Goal: Transaction & Acquisition: Book appointment/travel/reservation

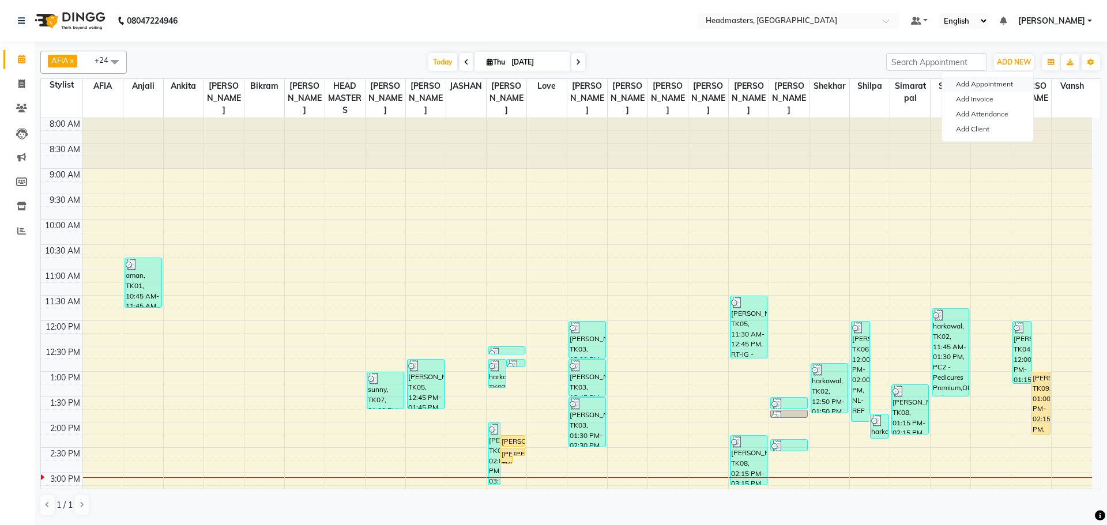
click at [980, 84] on button "Add Appointment" at bounding box center [987, 84] width 91 height 15
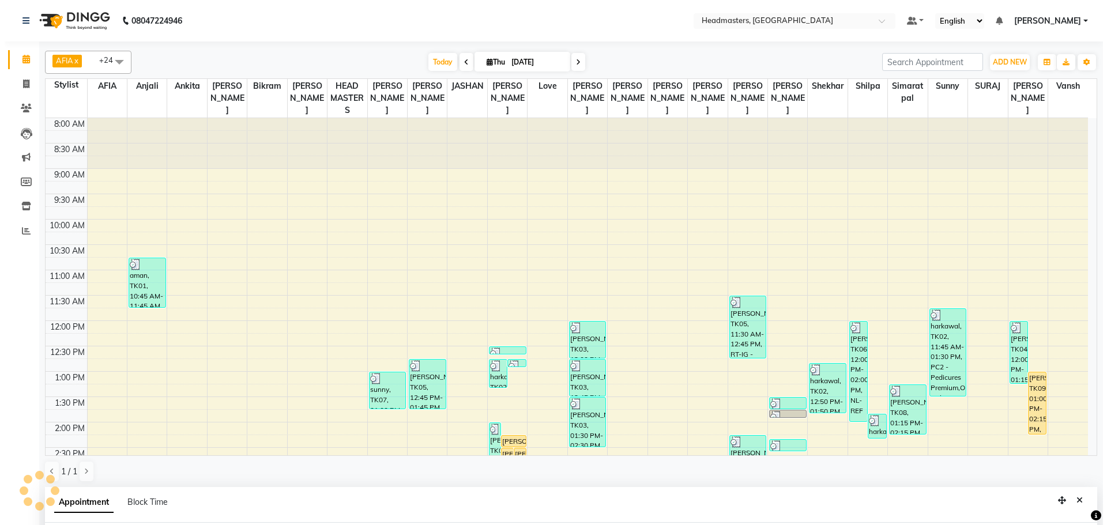
scroll to position [224, 0]
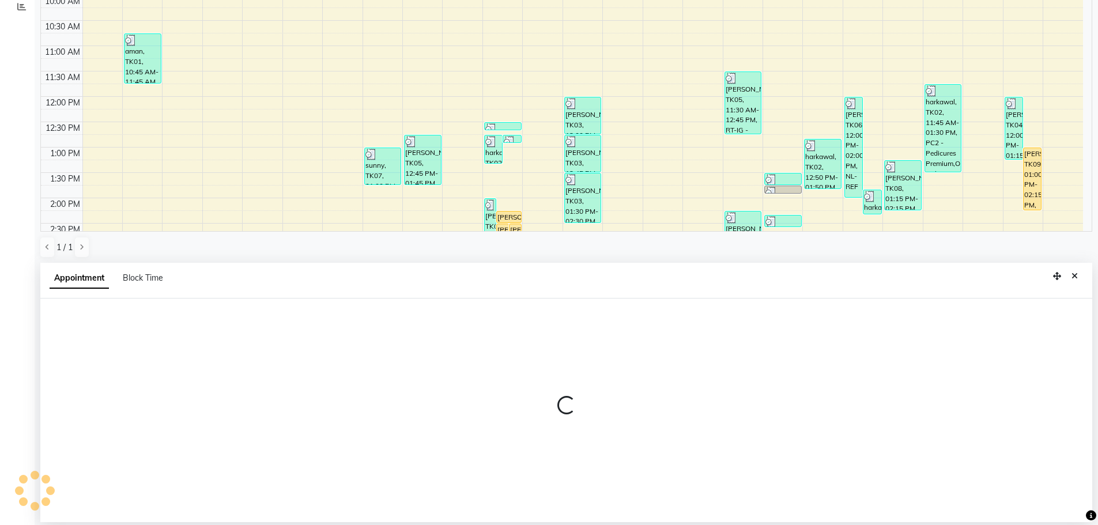
select select "tentative"
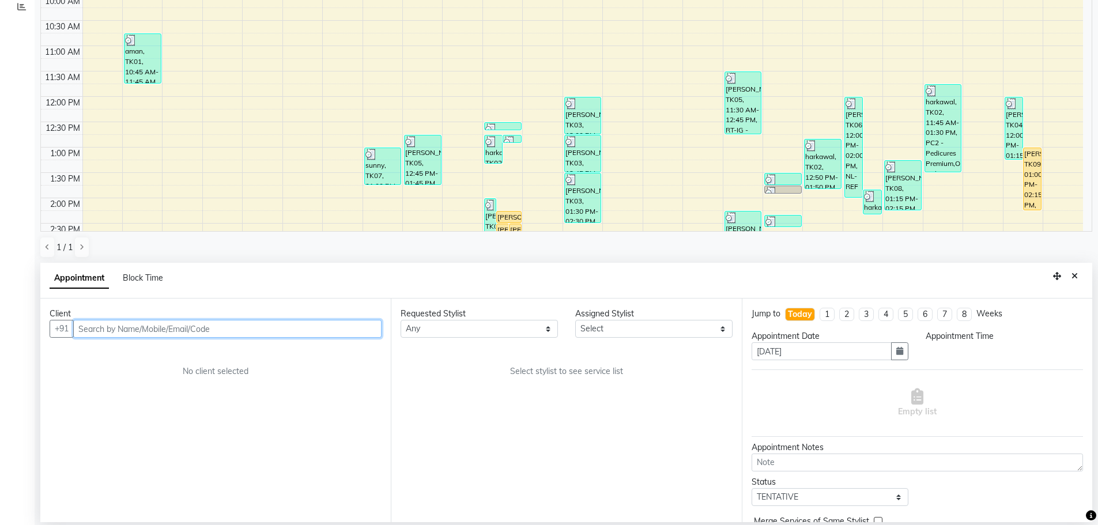
select select "540"
click at [164, 326] on input "text" at bounding box center [227, 329] width 308 height 18
click at [167, 326] on input "7009778119" at bounding box center [203, 329] width 261 height 18
type input "7009118119"
click at [358, 331] on span "Add Client" at bounding box center [357, 328] width 39 height 10
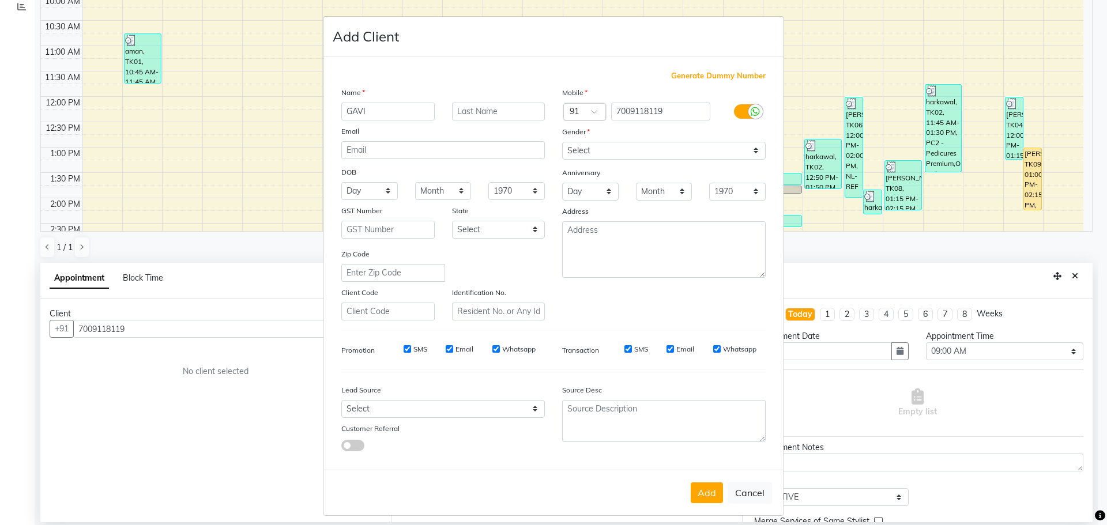
type input "GAVI"
click at [603, 157] on select "Select [DEMOGRAPHIC_DATA] [DEMOGRAPHIC_DATA] Other Prefer Not To Say" at bounding box center [663, 151] width 203 height 18
select select "[DEMOGRAPHIC_DATA]"
click at [562, 142] on select "Select [DEMOGRAPHIC_DATA] [DEMOGRAPHIC_DATA] Other Prefer Not To Say" at bounding box center [663, 151] width 203 height 18
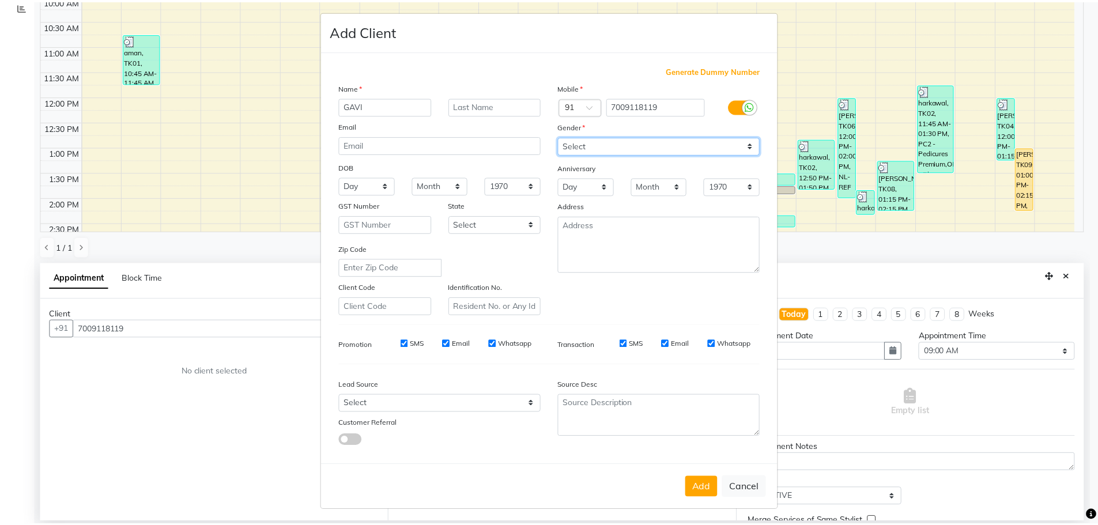
scroll to position [7, 0]
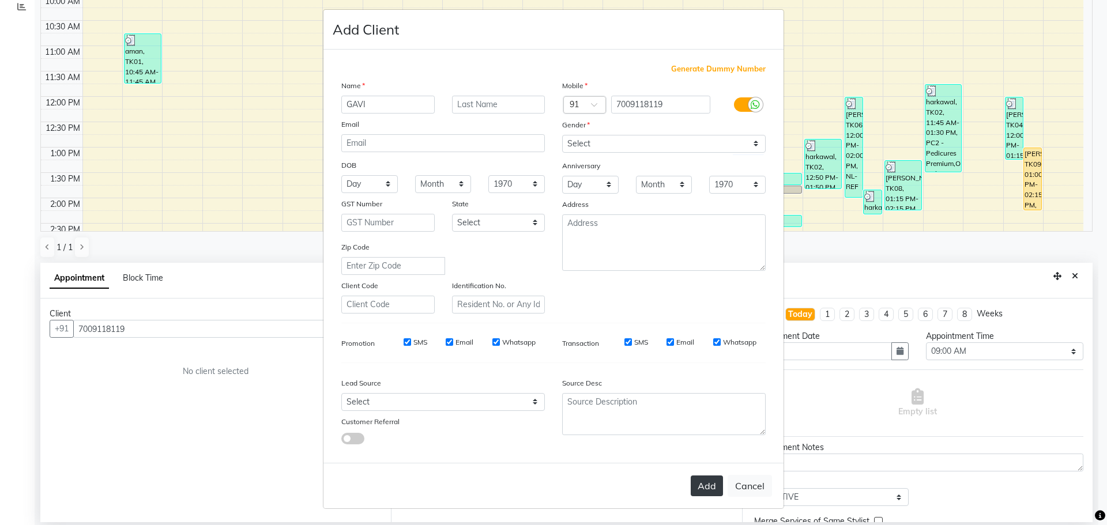
click at [703, 490] on button "Add" at bounding box center [706, 485] width 32 height 21
select select
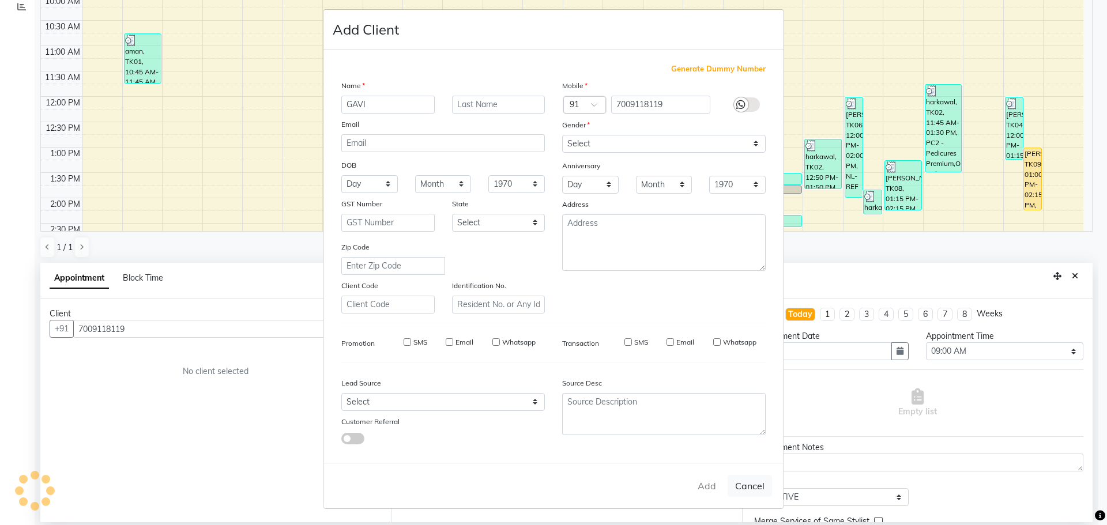
select select
checkbox input "false"
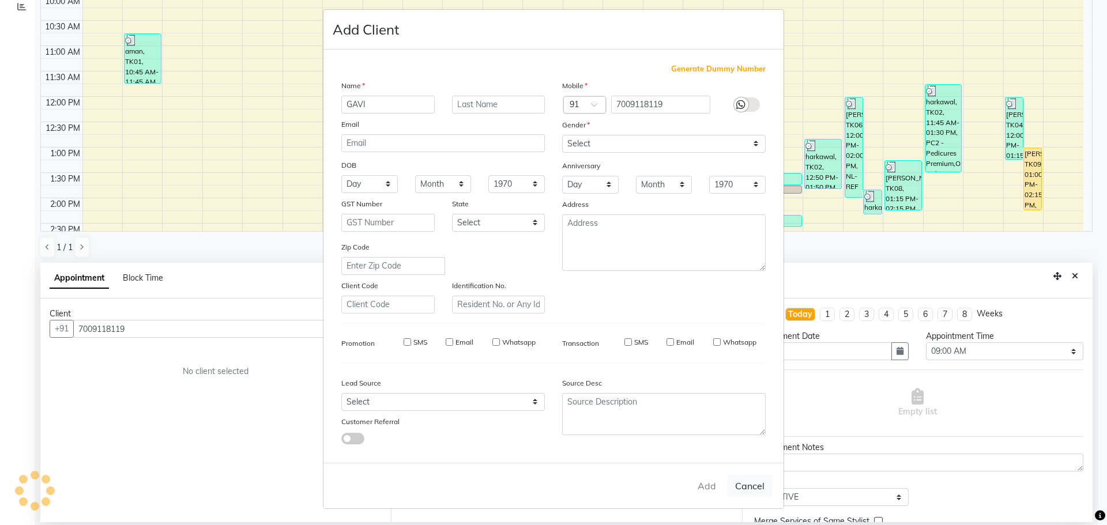
checkbox input "false"
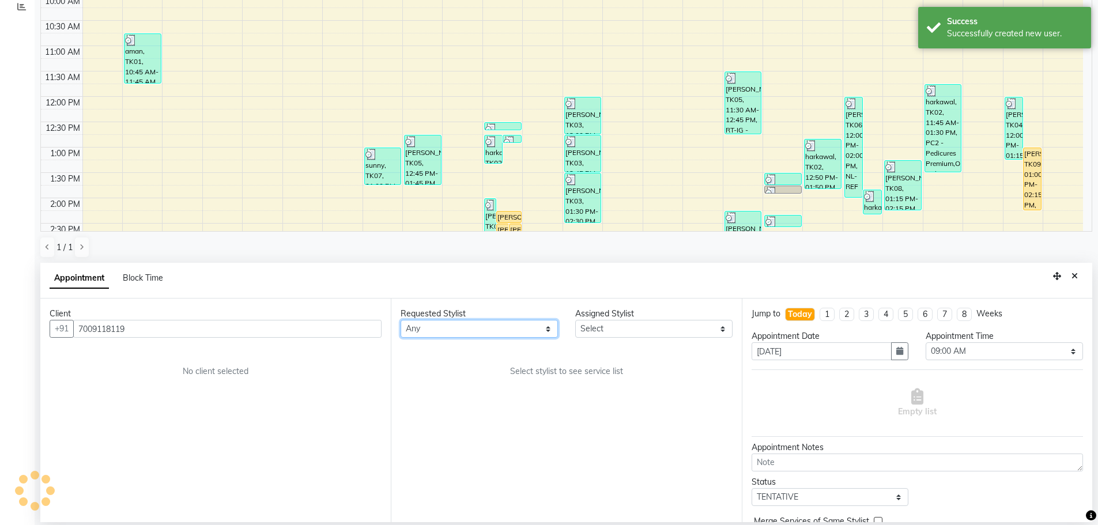
click at [462, 334] on select "Any AFIA Anjali [PERSON_NAME] [PERSON_NAME] [PERSON_NAME] HEAD [PERSON_NAME] [P…" at bounding box center [479, 329] width 157 height 18
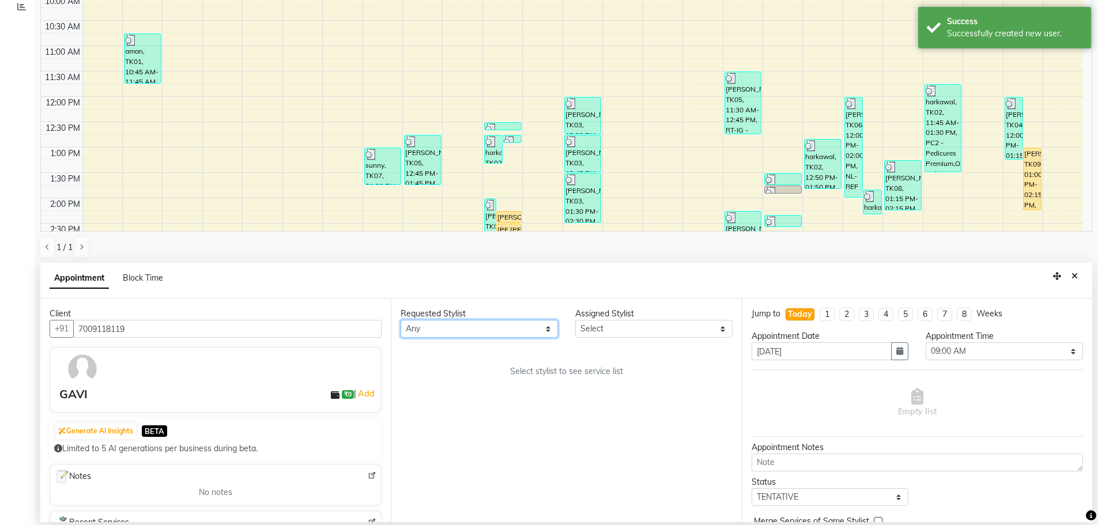
select select "60663"
click at [473, 361] on div "Requested Stylist Any AFIA Anjali [PERSON_NAME] [PERSON_NAME] [PERSON_NAME] HEA…" at bounding box center [566, 411] width 350 height 224
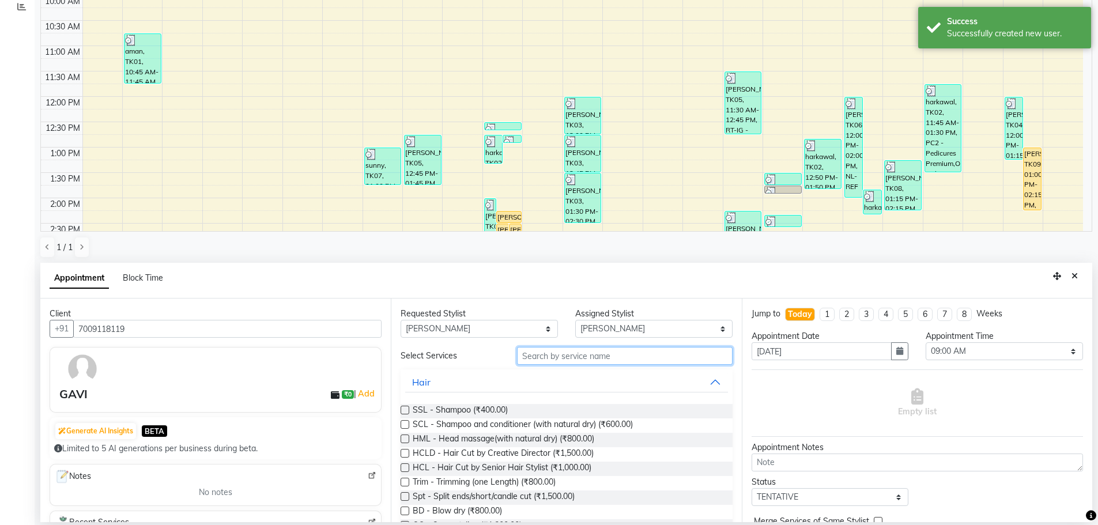
click at [536, 360] on input "text" at bounding box center [625, 356] width 216 height 18
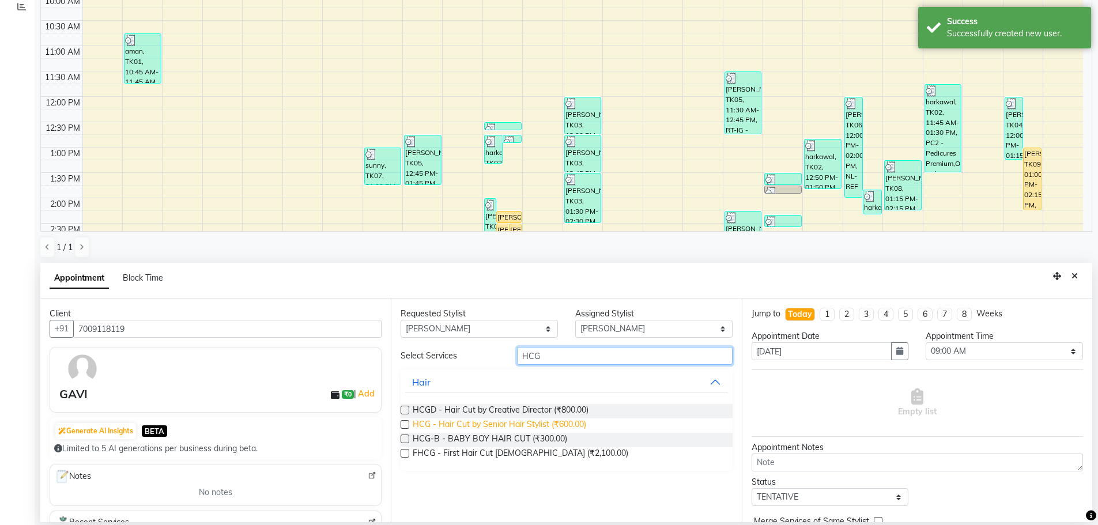
type input "HCG"
click at [554, 423] on span "HCG - Hair Cut by Senior Hair Stylist (₹600.00)" at bounding box center [499, 425] width 173 height 14
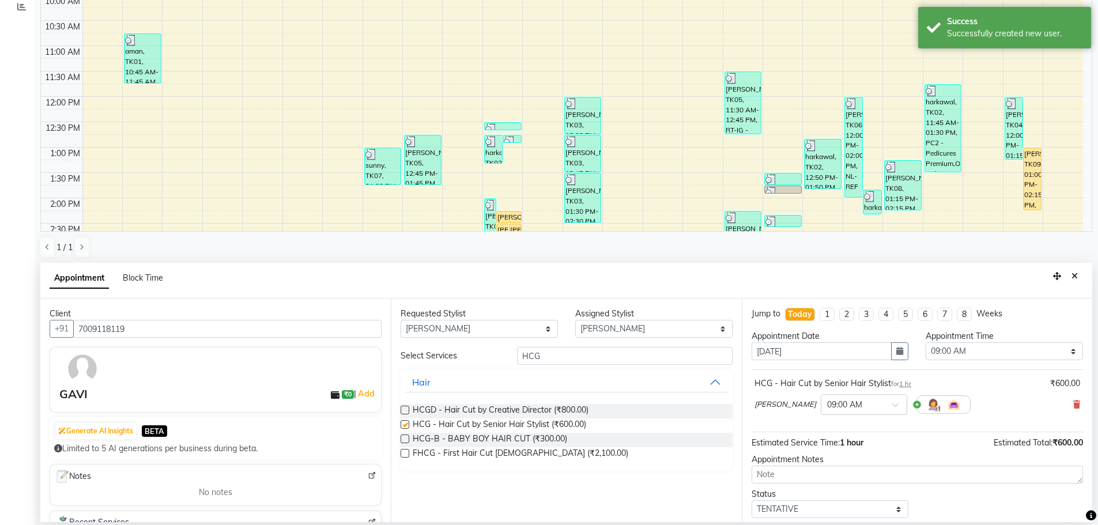
checkbox input "false"
click at [1050, 348] on select "Select 09:00 AM 09:15 AM 09:30 AM 09:45 AM 10:00 AM 10:15 AM 10:30 AM 10:45 AM …" at bounding box center [1004, 351] width 157 height 18
select select "930"
click at [926, 342] on select "Select 09:00 AM 09:15 AM 09:30 AM 09:45 AM 10:00 AM 10:15 AM 10:30 AM 10:45 AM …" at bounding box center [1004, 351] width 157 height 18
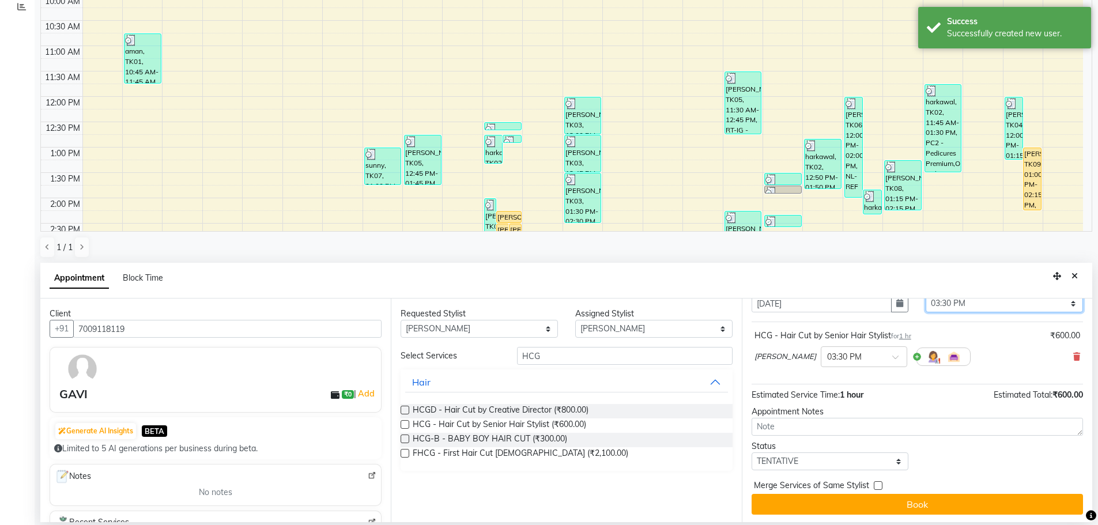
scroll to position [50, 0]
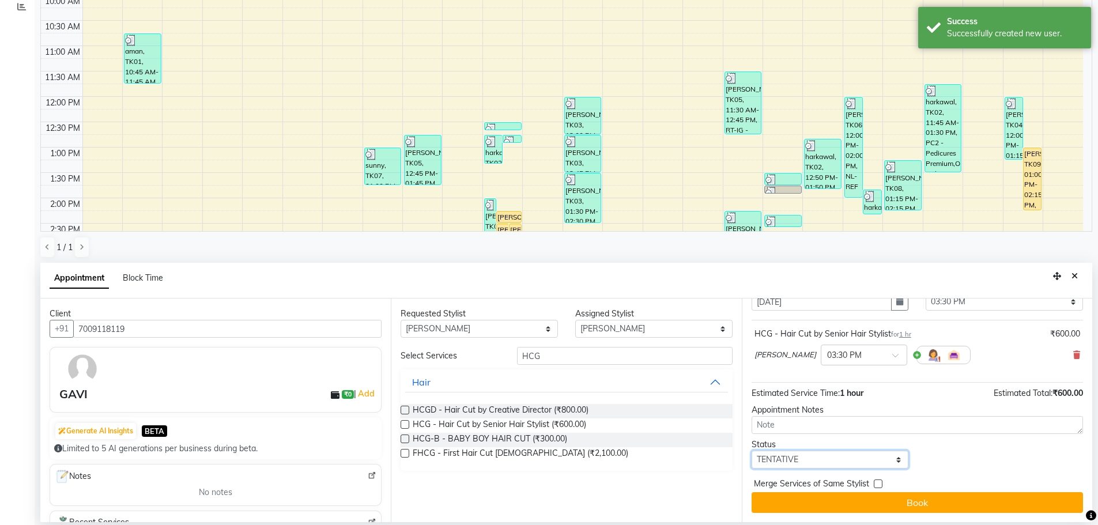
drag, startPoint x: 834, startPoint y: 463, endPoint x: 828, endPoint y: 451, distance: 13.2
click at [832, 461] on select "Select TENTATIVE CONFIRM CHECK-IN UPCOMING" at bounding box center [830, 460] width 157 height 18
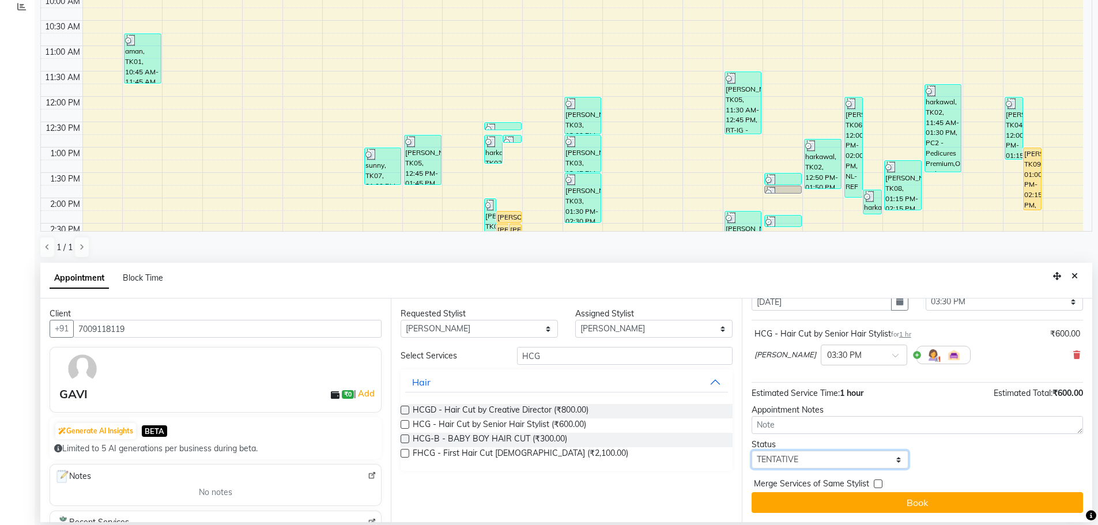
select select "confirm booking"
click at [752, 451] on select "Select TENTATIVE CONFIRM CHECK-IN UPCOMING" at bounding box center [830, 460] width 157 height 18
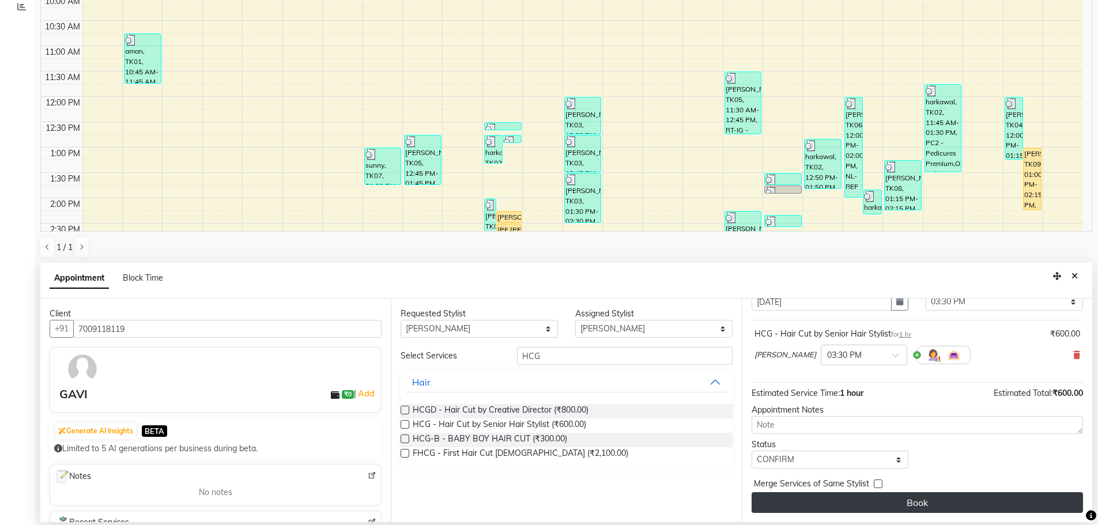
click at [878, 502] on button "Book" at bounding box center [917, 502] width 331 height 21
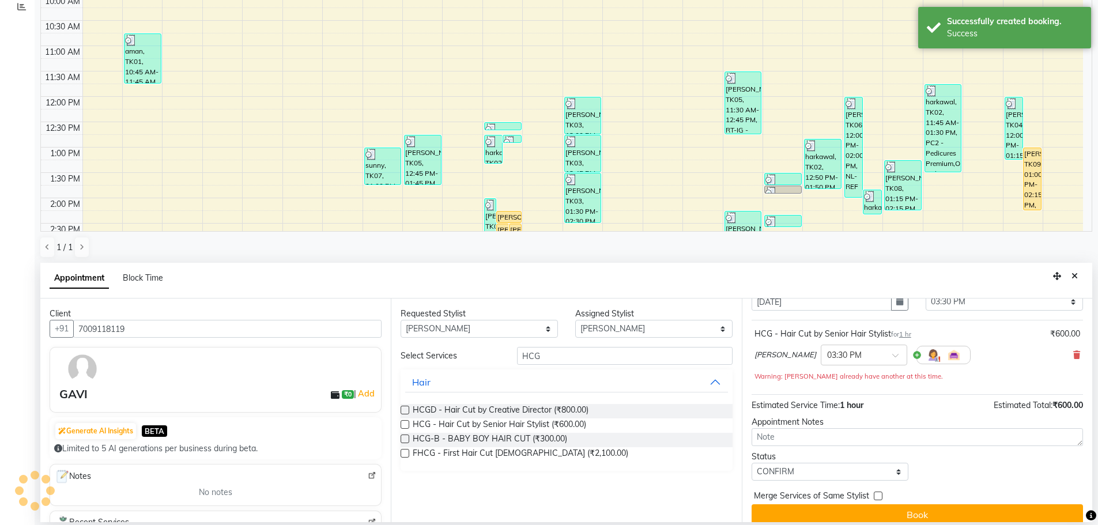
scroll to position [154, 0]
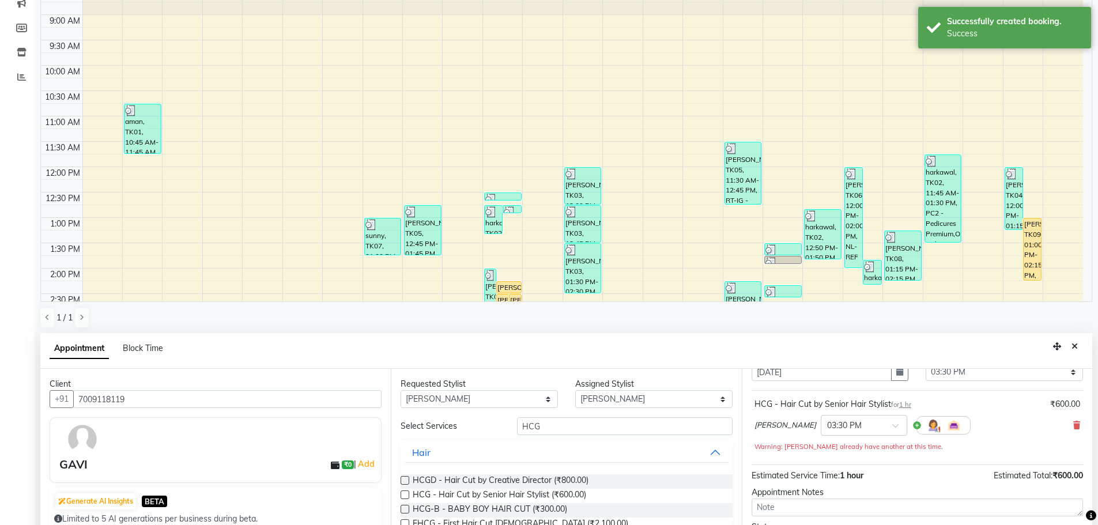
drag, startPoint x: 1073, startPoint y: 345, endPoint x: 780, endPoint y: 158, distance: 347.3
click at [1074, 346] on icon "Close" at bounding box center [1074, 346] width 6 height 8
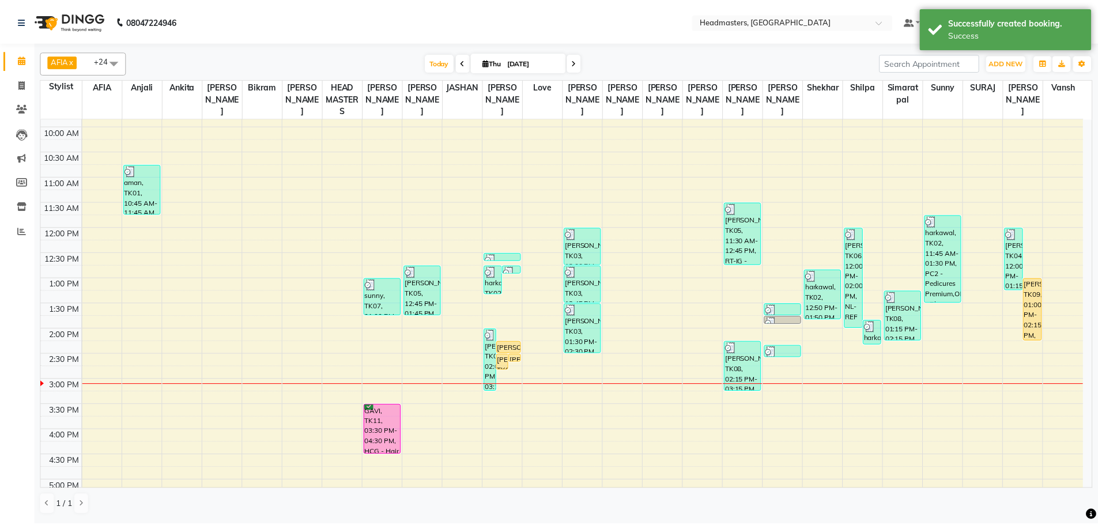
scroll to position [115, 0]
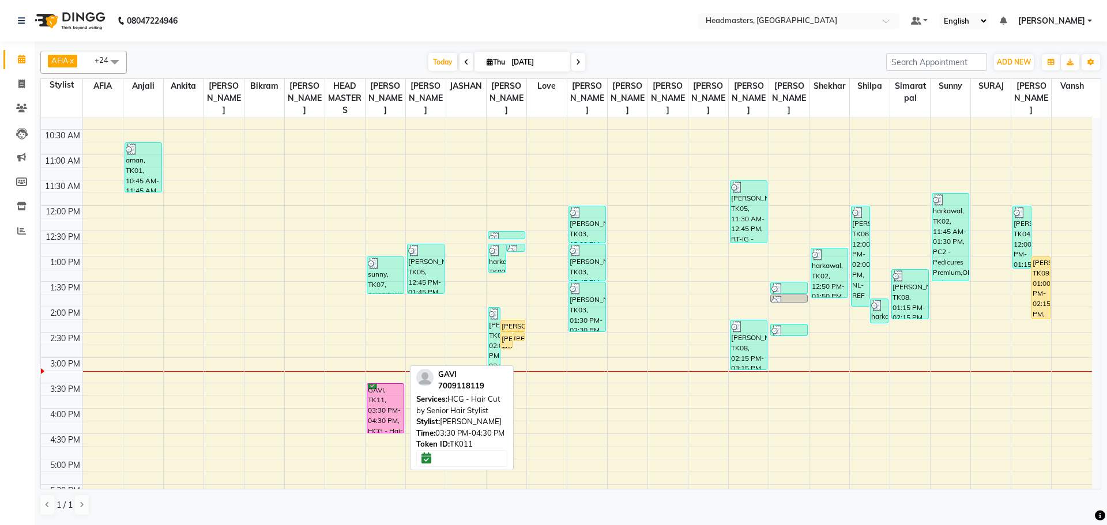
click at [398, 404] on div "GAVI, TK11, 03:30 PM-04:30 PM, HCG - Hair Cut by Senior Hair Stylist" at bounding box center [385, 408] width 36 height 49
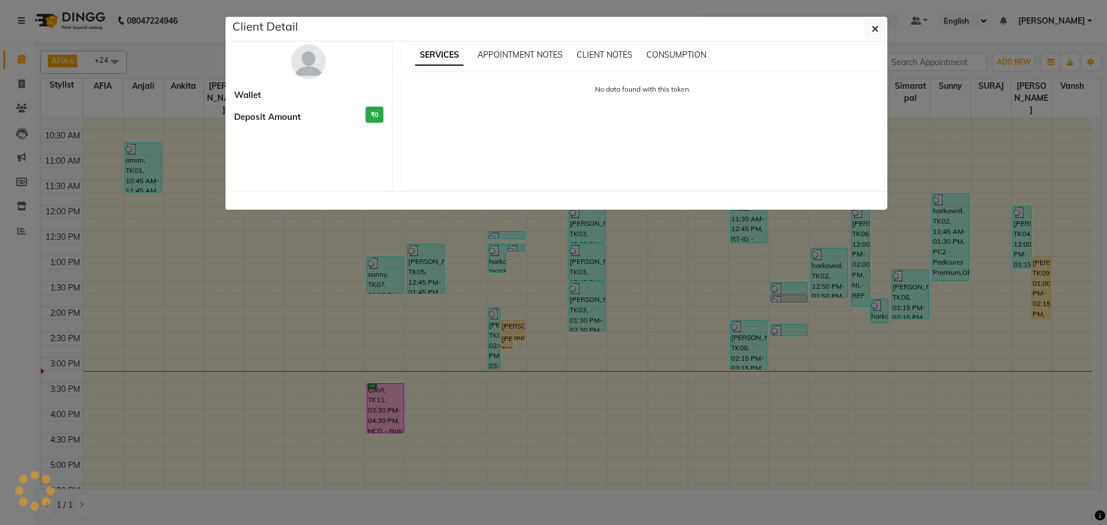
select select "6"
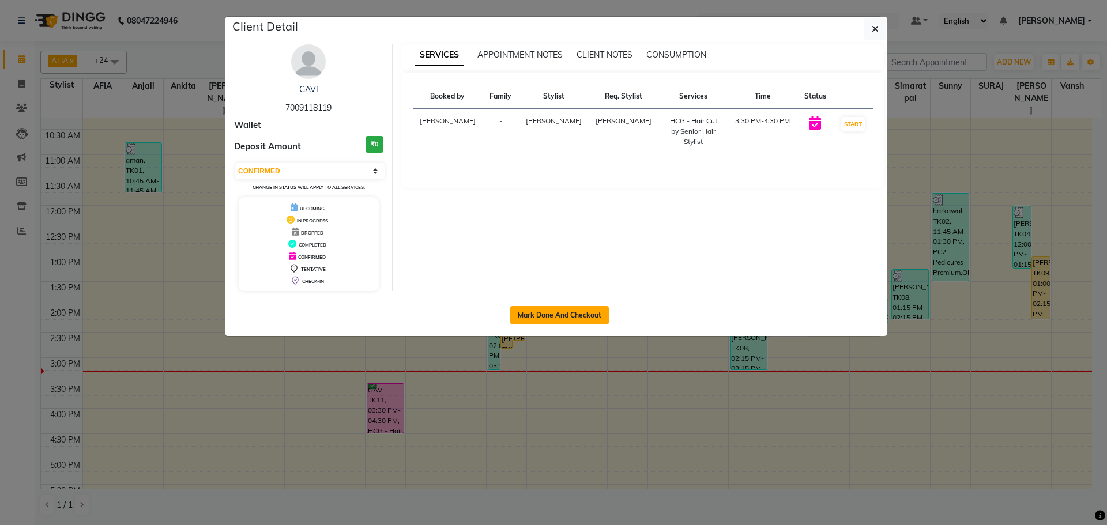
click at [593, 315] on button "Mark Done And Checkout" at bounding box center [559, 315] width 99 height 18
select select "service"
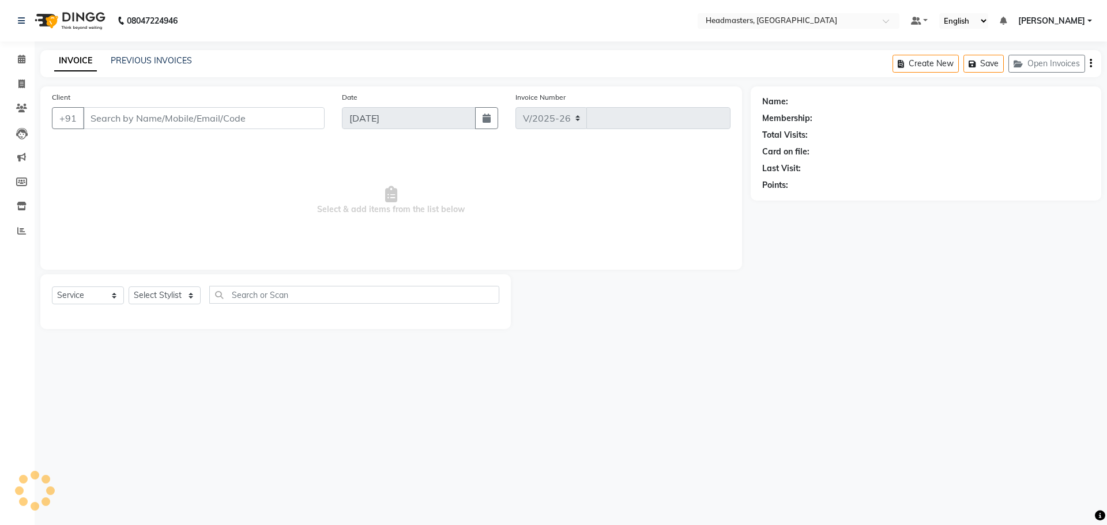
select select "7136"
type input "3309"
type input "7009118119"
select select "60663"
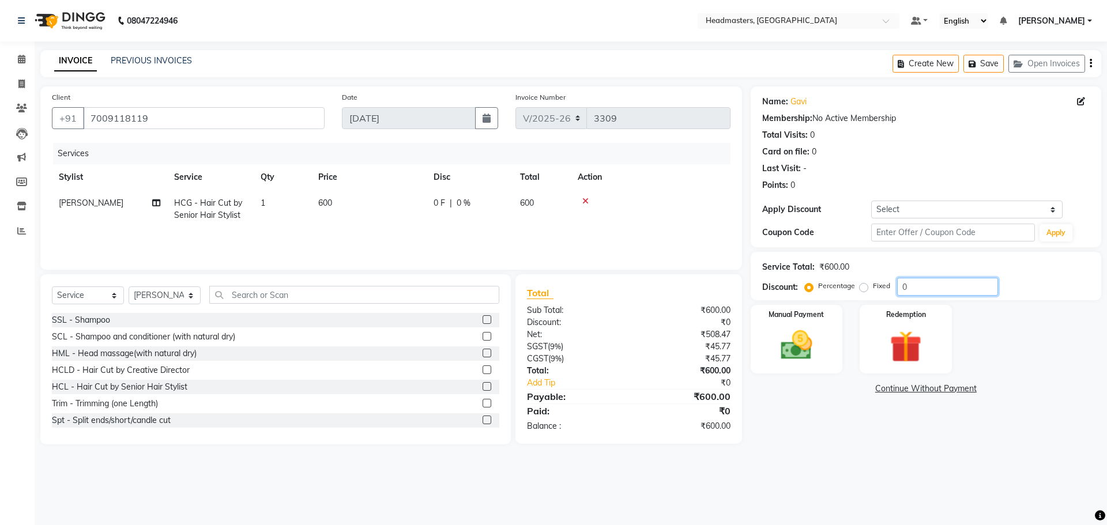
click at [903, 286] on input "0" at bounding box center [947, 287] width 101 height 18
click at [904, 284] on input "100" at bounding box center [947, 287] width 101 height 18
type input "00"
click at [873, 287] on label "Fixed" at bounding box center [881, 286] width 17 height 10
click at [866, 287] on input "Fixed" at bounding box center [866, 286] width 8 height 8
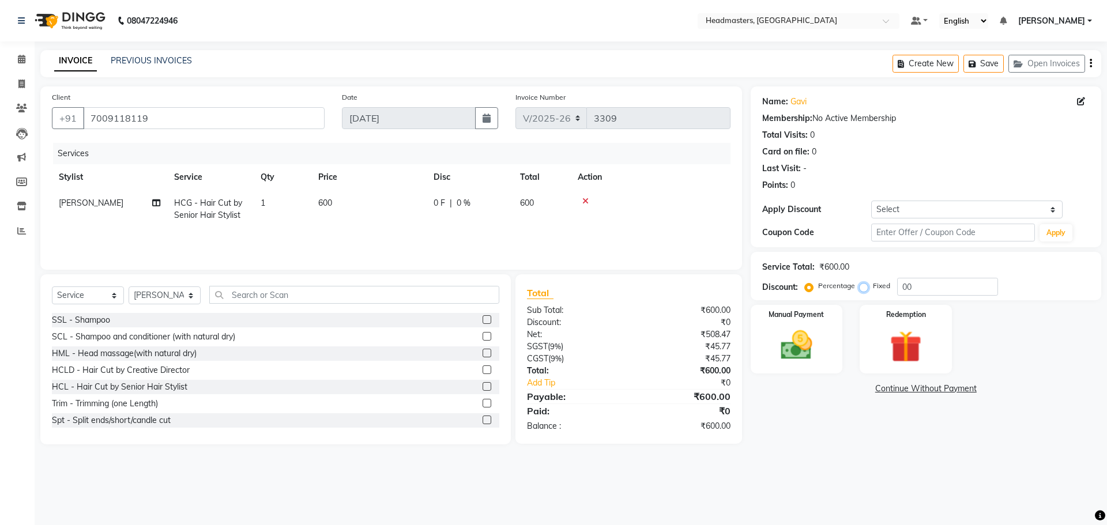
radio input "true"
click at [899, 284] on input "00" at bounding box center [947, 287] width 101 height 18
type input "200"
click at [788, 338] on img at bounding box center [796, 345] width 54 height 38
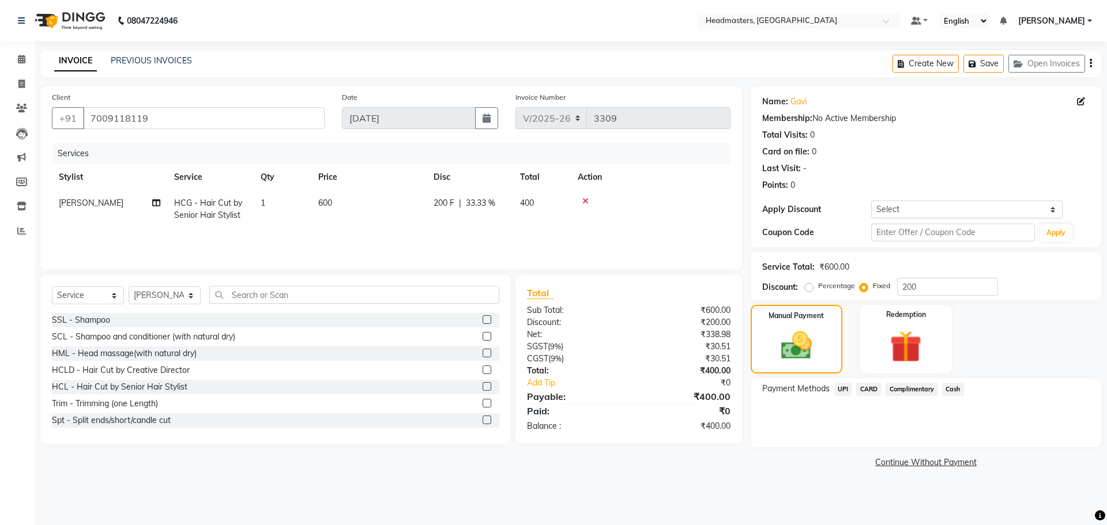
click at [950, 392] on span "Cash" at bounding box center [953, 389] width 22 height 13
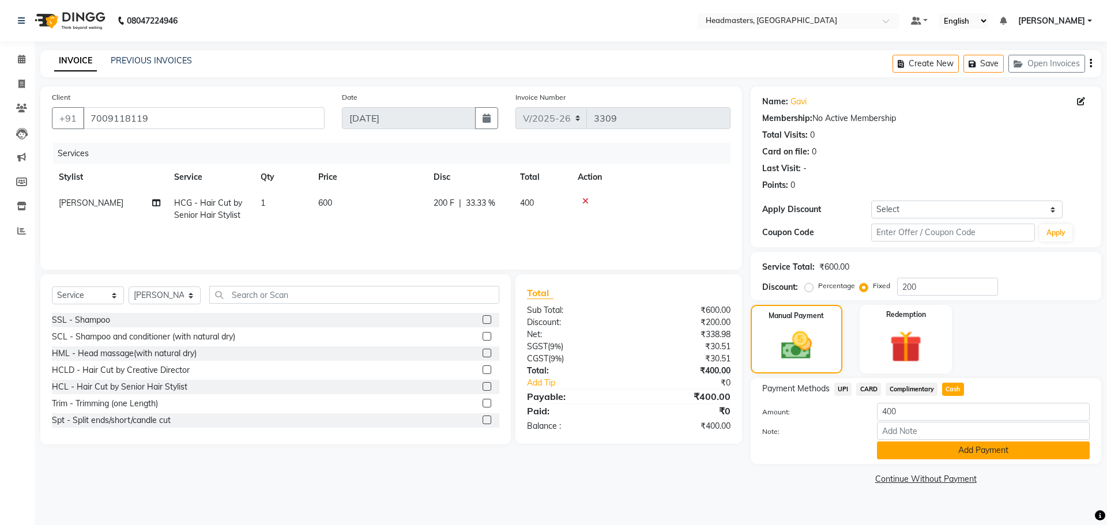
click at [1026, 458] on button "Add Payment" at bounding box center [983, 450] width 213 height 18
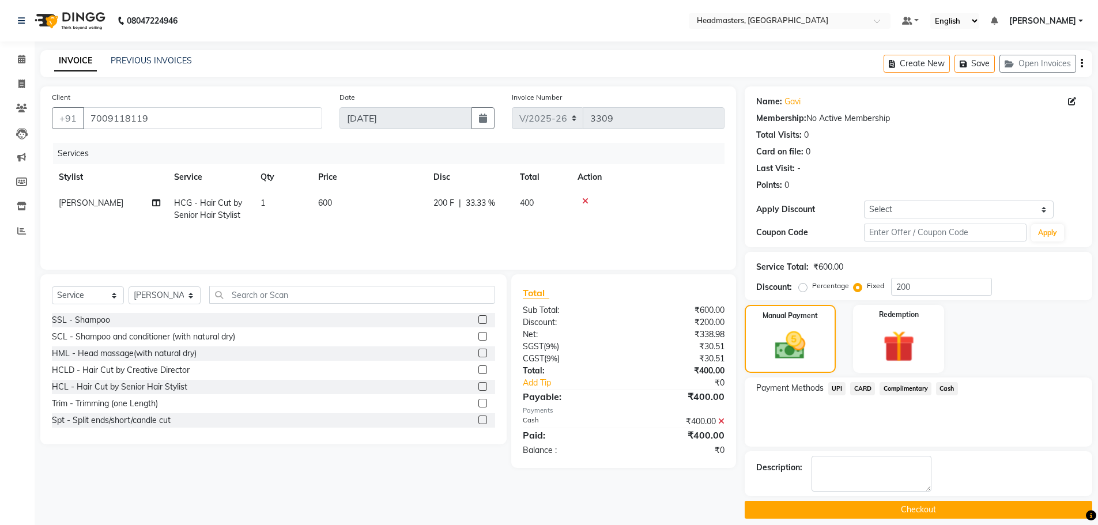
click at [919, 509] on button "Checkout" at bounding box center [919, 510] width 348 height 18
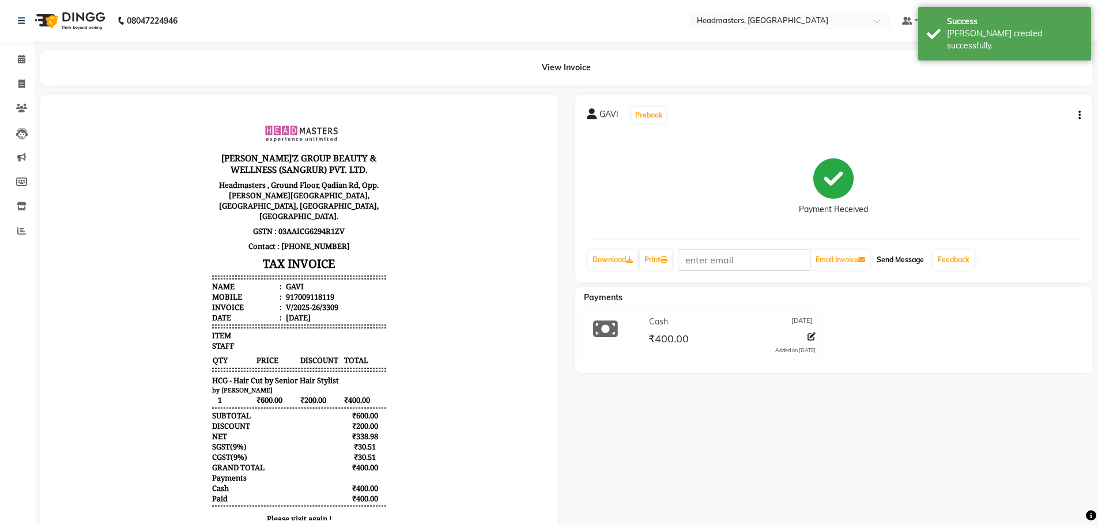
click at [909, 261] on button "Send Message" at bounding box center [900, 260] width 56 height 20
